Goal: Book appointment/travel/reservation

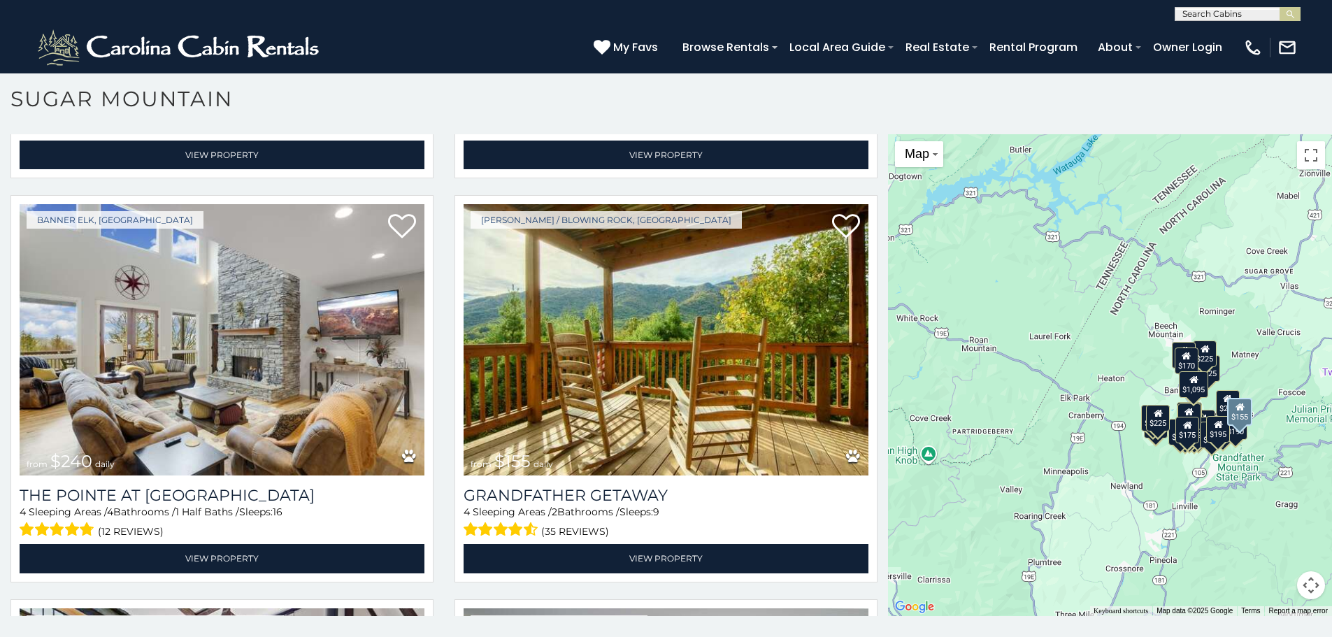
scroll to position [3529, 0]
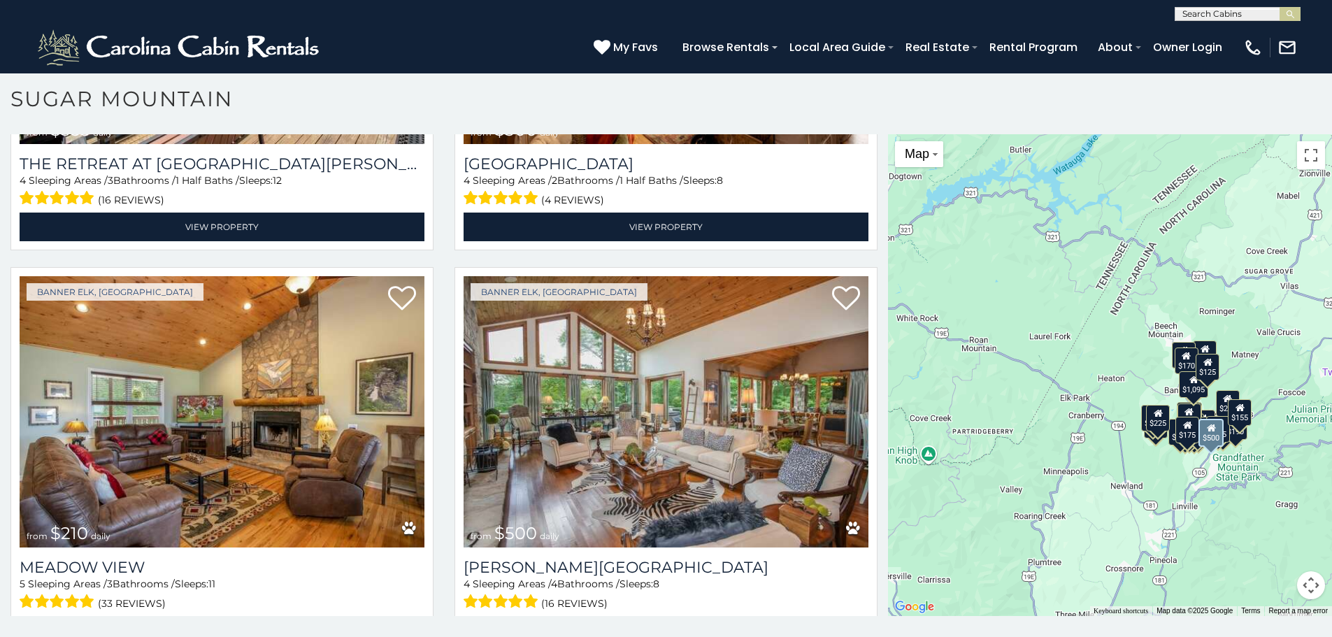
click at [617, 328] on img at bounding box center [665, 411] width 405 height 271
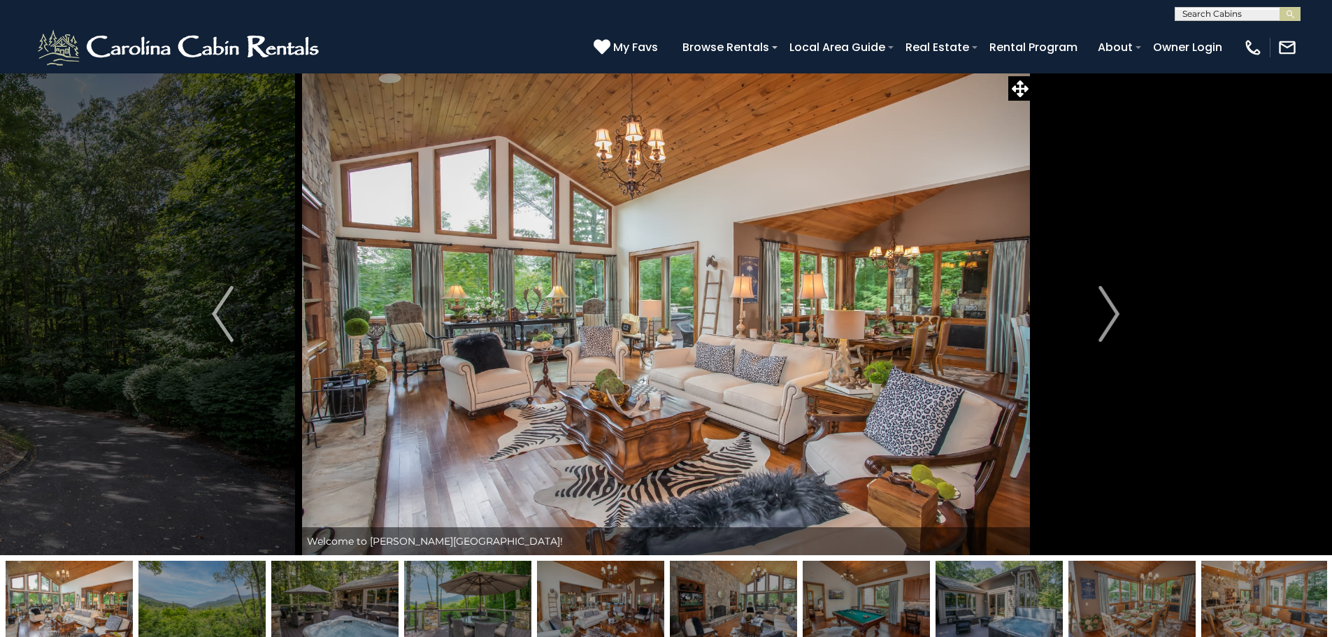
scroll to position [59, 0]
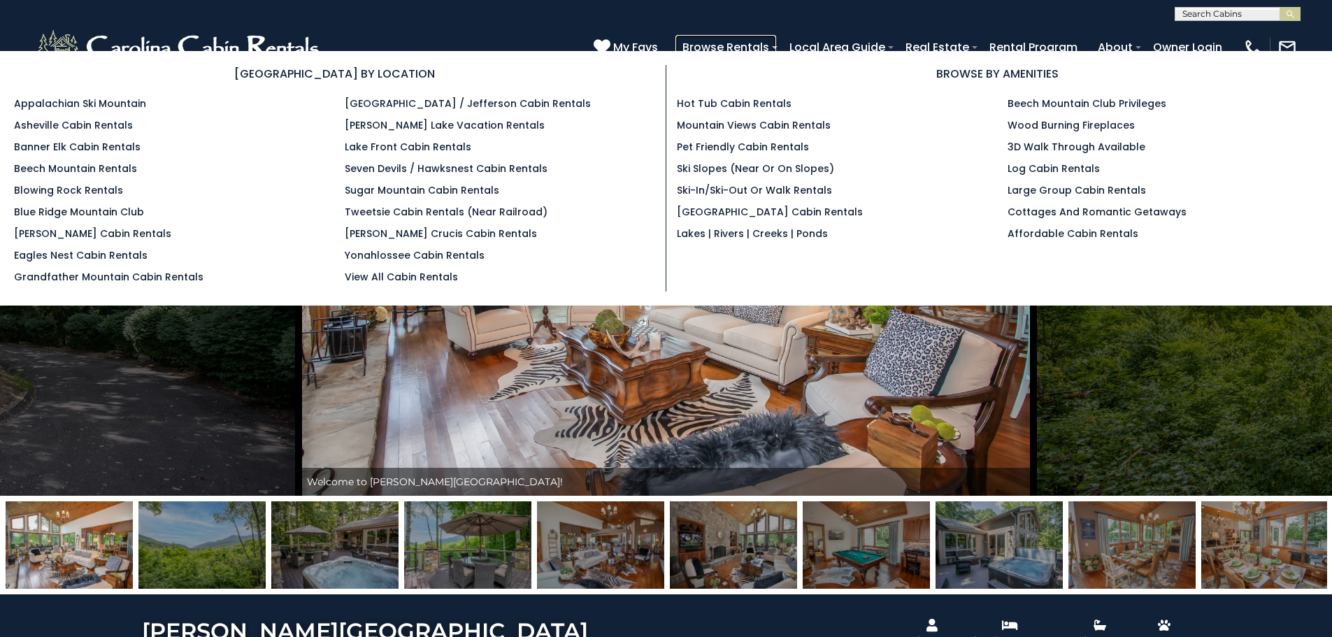
click at [735, 44] on link "Browse Rentals" at bounding box center [725, 47] width 101 height 24
